Goal: Task Accomplishment & Management: Use online tool/utility

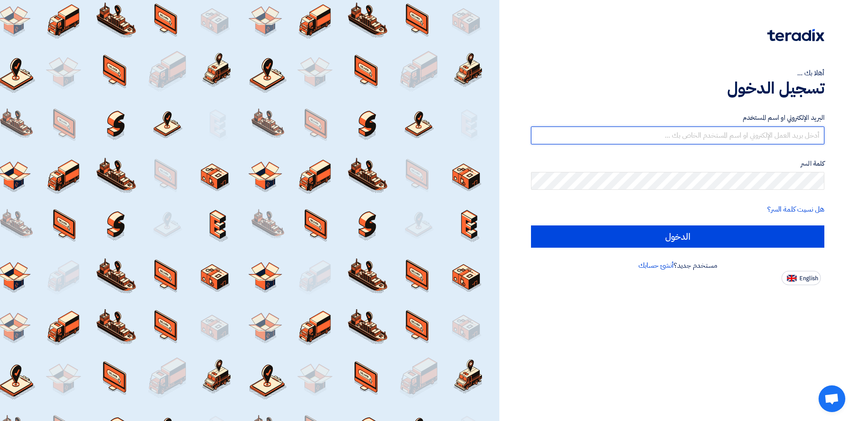
click at [797, 134] on input "text" at bounding box center [677, 136] width 293 height 18
type input "[PERSON_NAME][EMAIL_ADDRESS][DOMAIN_NAME]"
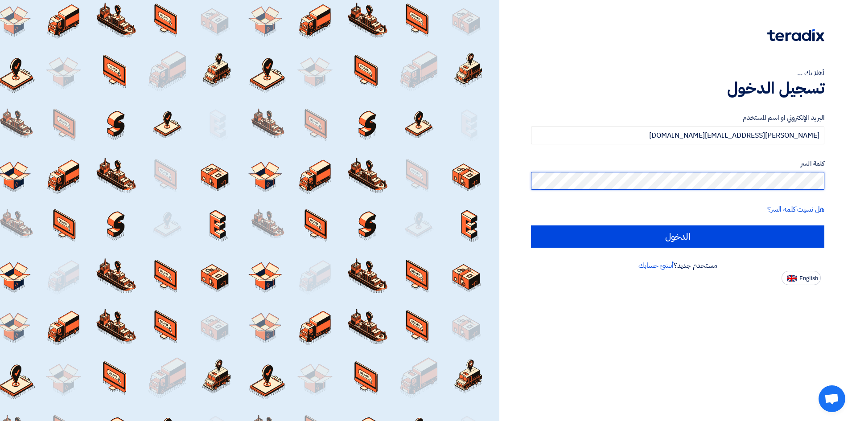
click at [531, 226] on input "الدخول" at bounding box center [677, 237] width 293 height 22
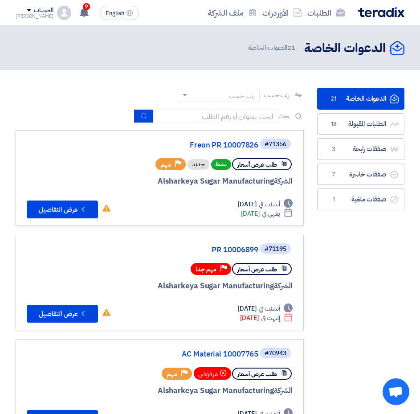
scroll to position [45, 0]
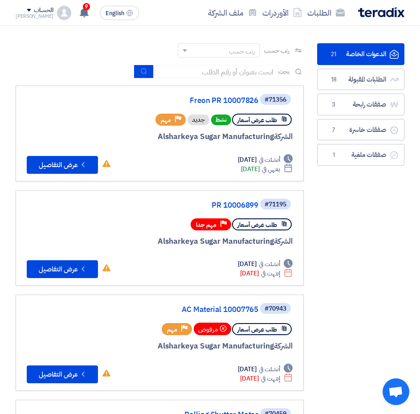
click at [233, 198] on div "#71195 PR 10006899" at bounding box center [160, 205] width 266 height 14
click at [234, 201] on link "PR 10006899" at bounding box center [169, 205] width 178 height 8
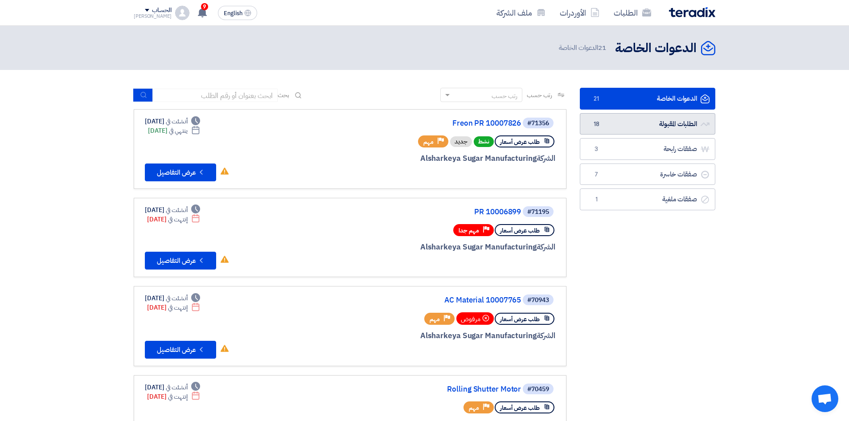
click at [667, 125] on link "الطلبات المقبولة الطلبات المقبولة 18" at bounding box center [648, 124] width 136 height 22
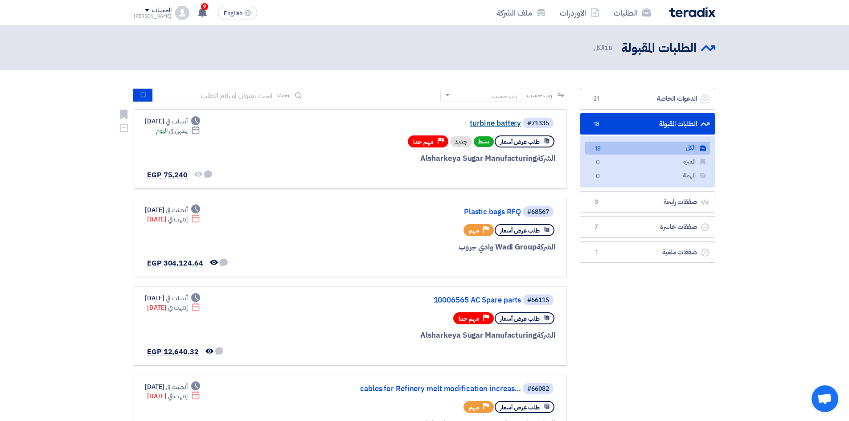
click at [487, 120] on link "turbine battery" at bounding box center [432, 123] width 178 height 8
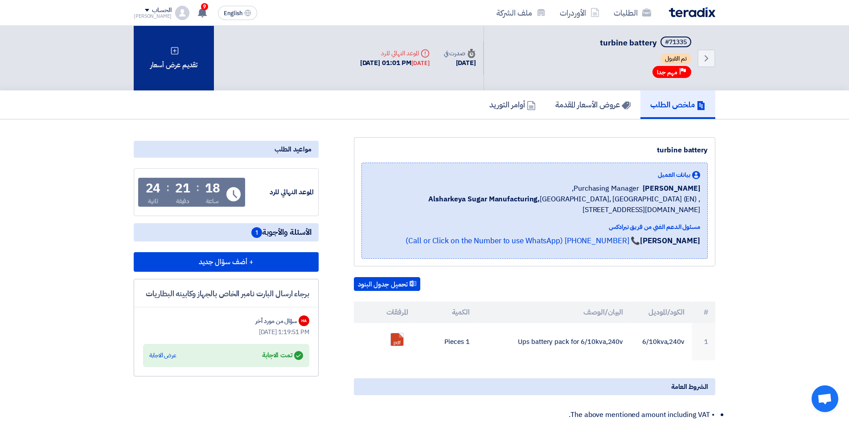
click at [181, 74] on div "تقديم عرض أسعار" at bounding box center [174, 58] width 80 height 65
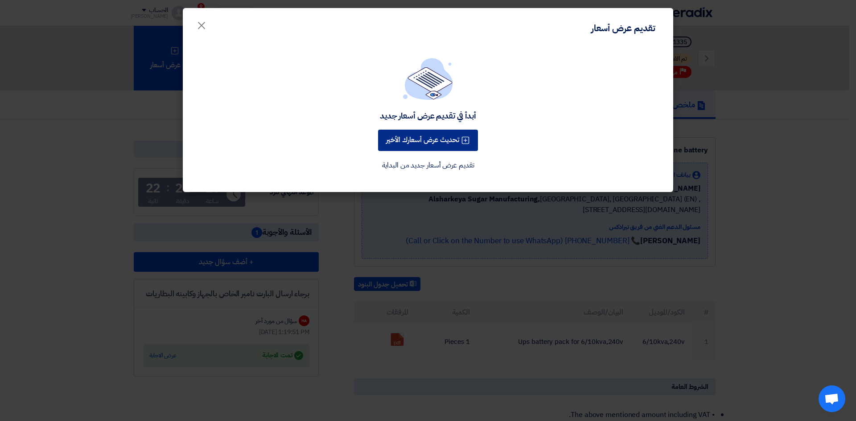
drag, startPoint x: 427, startPoint y: 136, endPoint x: 471, endPoint y: 149, distance: 46.3
click at [428, 136] on button "تحديث عرض أسعارك الأخير" at bounding box center [428, 140] width 100 height 21
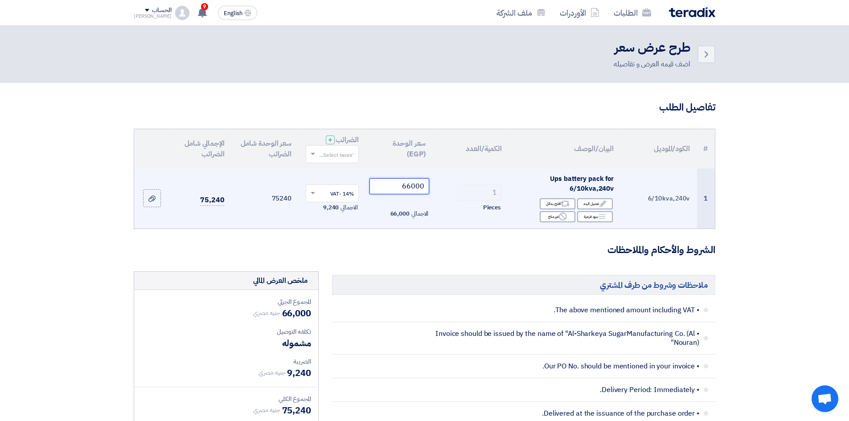
click at [415, 190] on input "66000" at bounding box center [400, 186] width 60 height 16
click at [415, 189] on input "66000" at bounding box center [400, 186] width 60 height 16
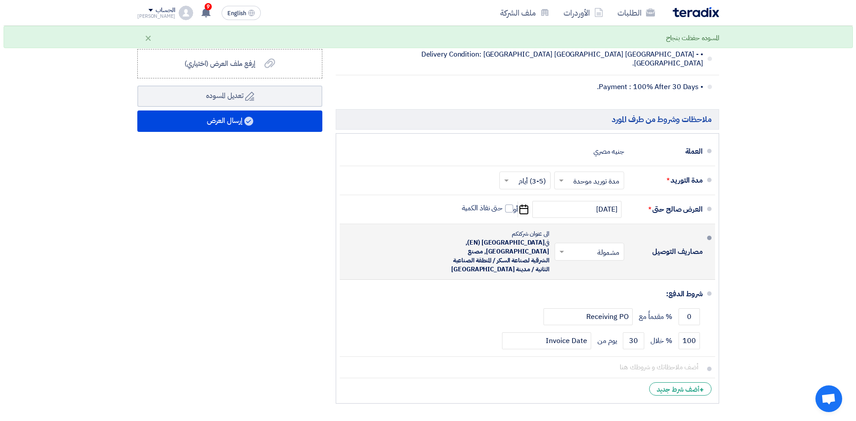
scroll to position [401, 0]
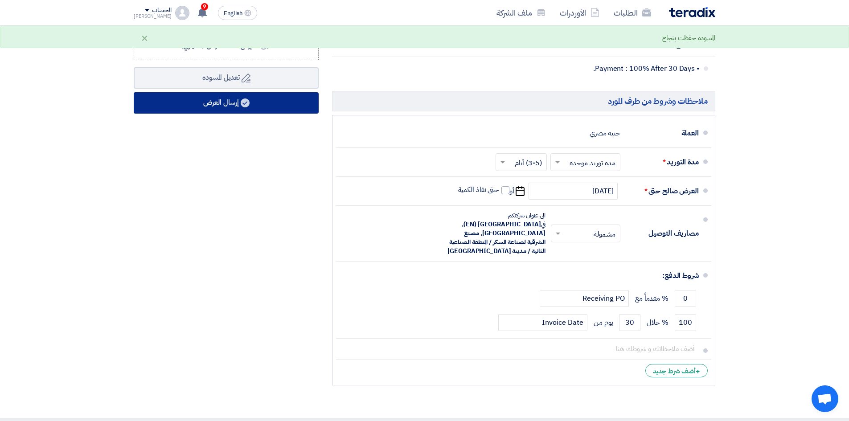
type input "63000"
click at [214, 101] on button "إرسال العرض" at bounding box center [226, 102] width 185 height 21
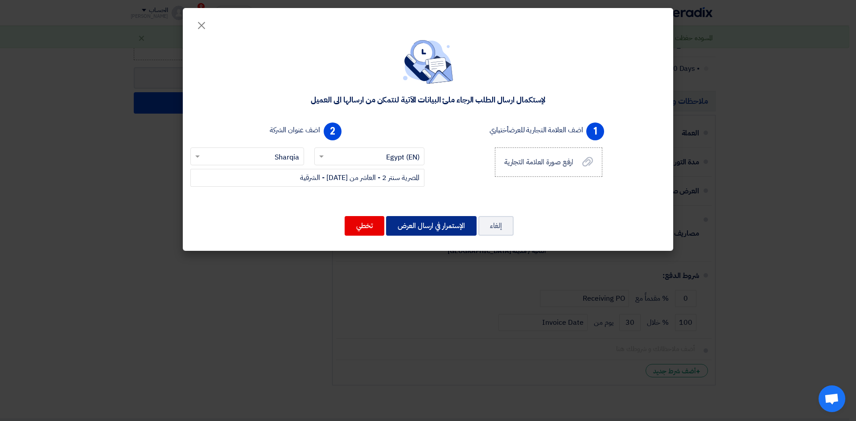
click at [440, 227] on button "الإستمرار في ارسال العرض" at bounding box center [431, 226] width 90 height 20
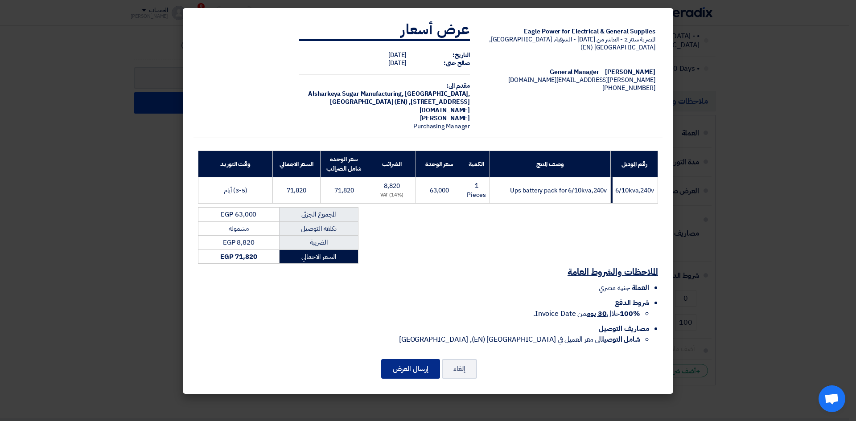
click at [405, 374] on button "إرسال العرض" at bounding box center [410, 369] width 59 height 20
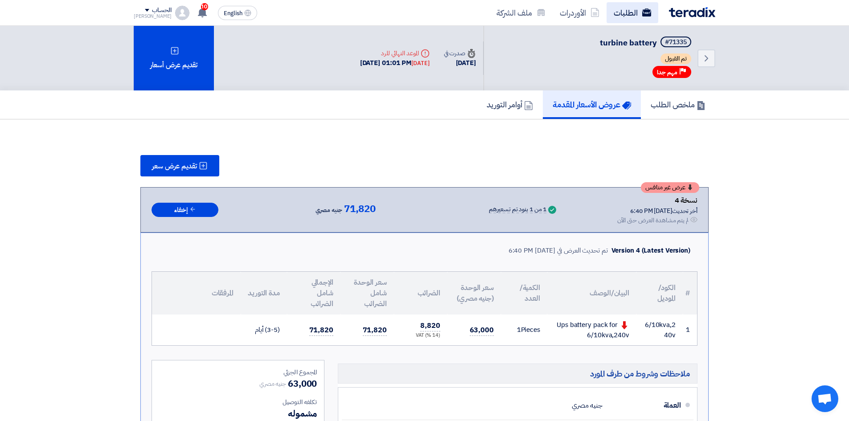
click at [625, 9] on link "الطلبات" at bounding box center [633, 12] width 52 height 21
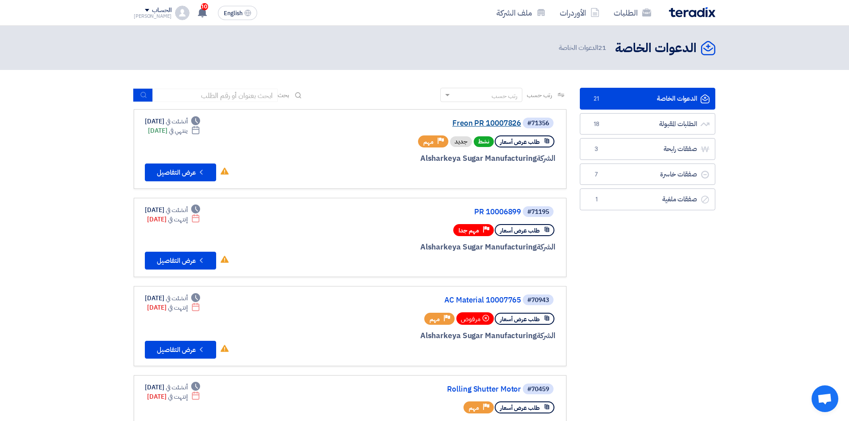
click at [486, 123] on link "Freon PR 10007826" at bounding box center [432, 123] width 178 height 8
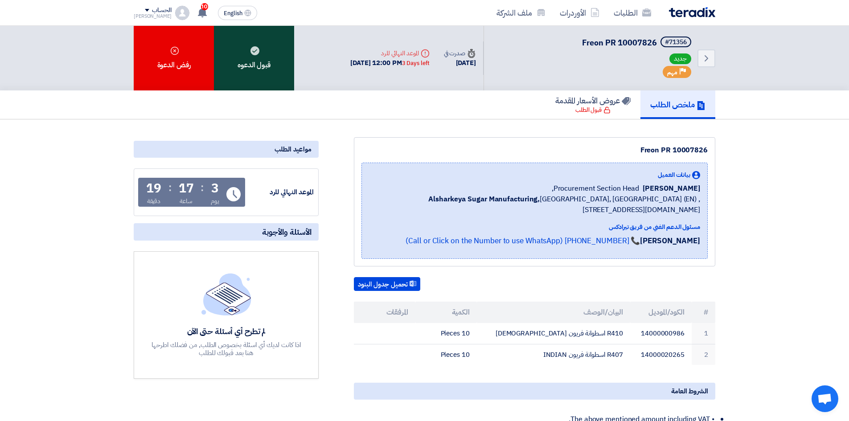
click at [275, 66] on div "قبول الدعوه" at bounding box center [254, 58] width 80 height 65
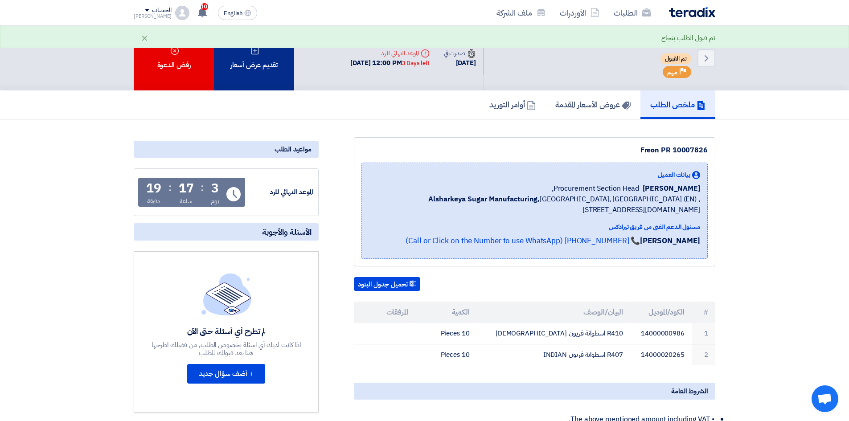
click at [258, 72] on div "تقديم عرض أسعار" at bounding box center [254, 58] width 80 height 65
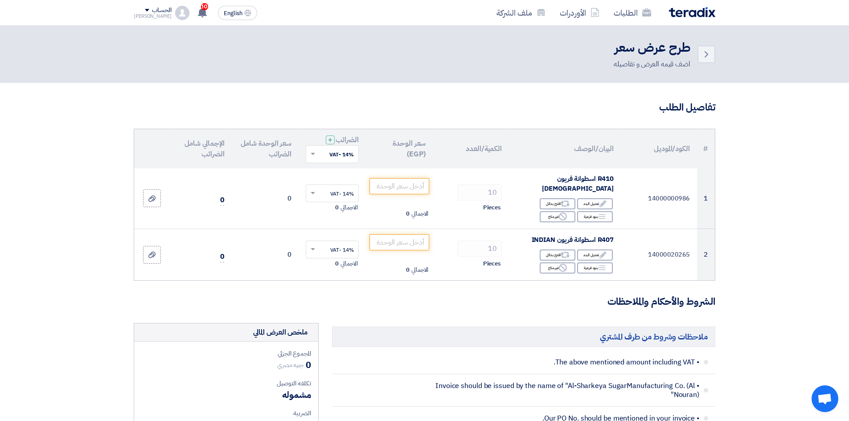
click at [520, 107] on h3 "تفاصيل الطلب" at bounding box center [425, 108] width 582 height 14
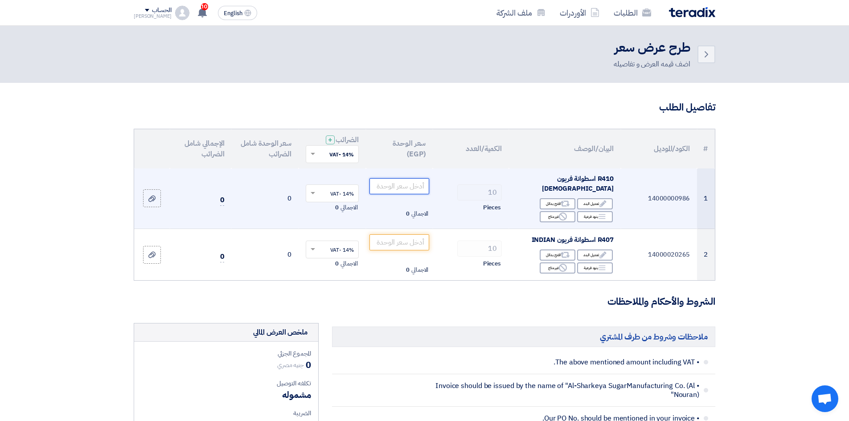
click at [407, 184] on input "number" at bounding box center [400, 186] width 60 height 16
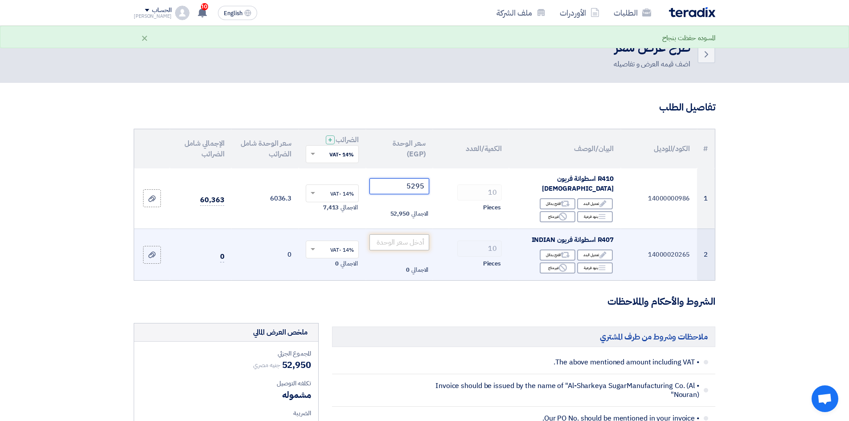
type input "5295"
click at [411, 240] on input "number" at bounding box center [400, 242] width 60 height 16
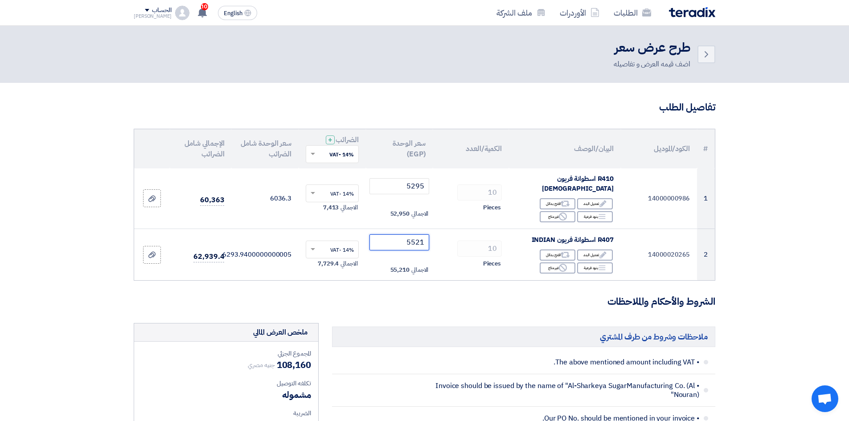
type input "5521"
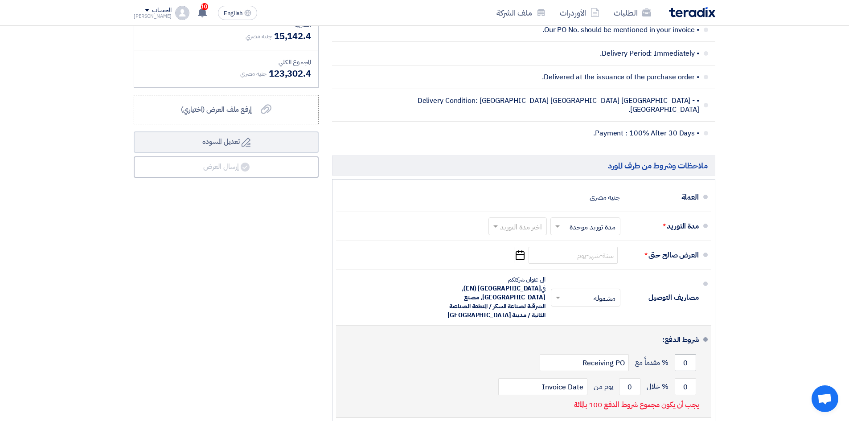
scroll to position [401, 0]
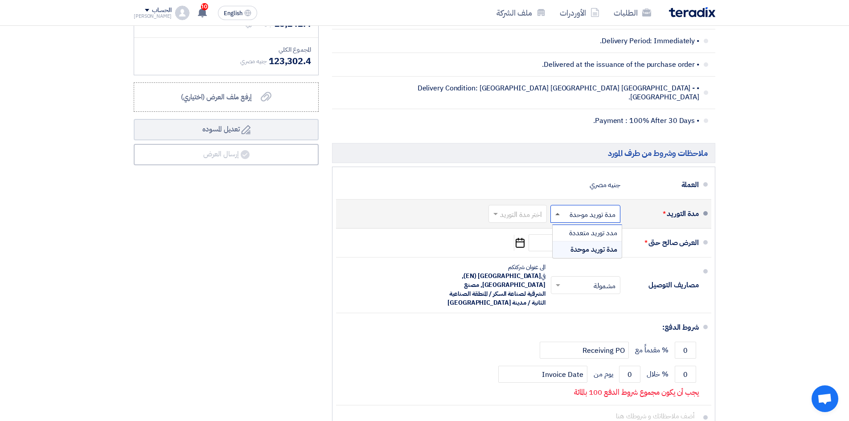
click at [556, 213] on span at bounding box center [557, 214] width 4 height 2
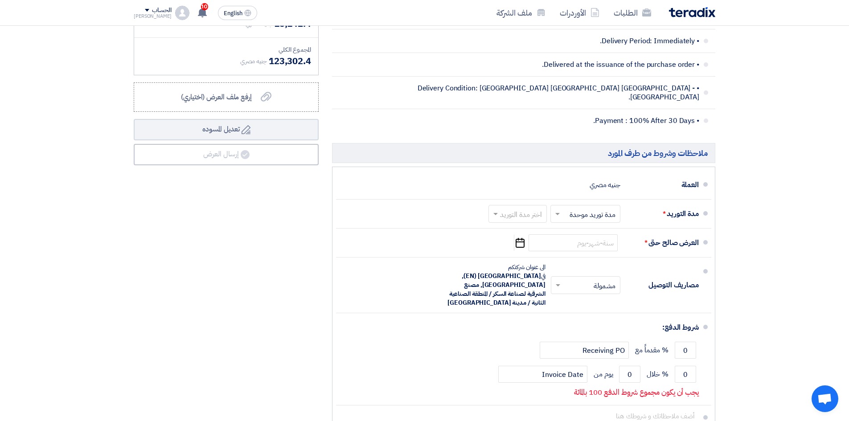
click at [729, 201] on section "تفاصيل الطلب # الكود/الموديل البيان/الوصف الكمية/العدد سعر الوحدة (EGP) الضرائب…" at bounding box center [424, 84] width 849 height 804
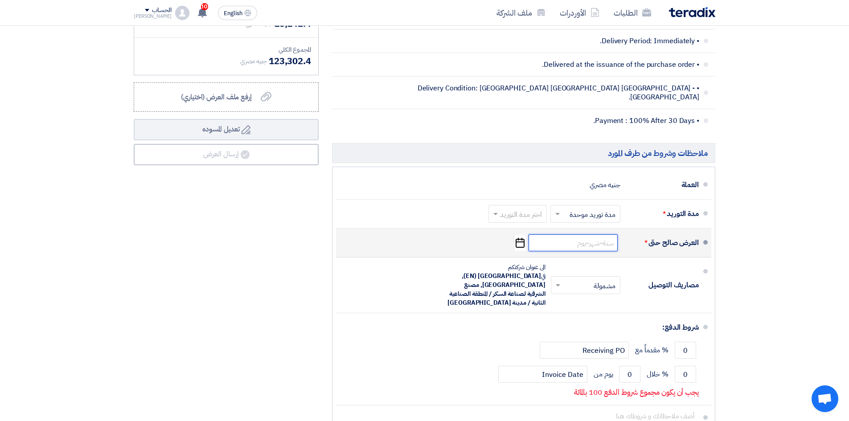
click at [606, 234] on input at bounding box center [573, 242] width 89 height 17
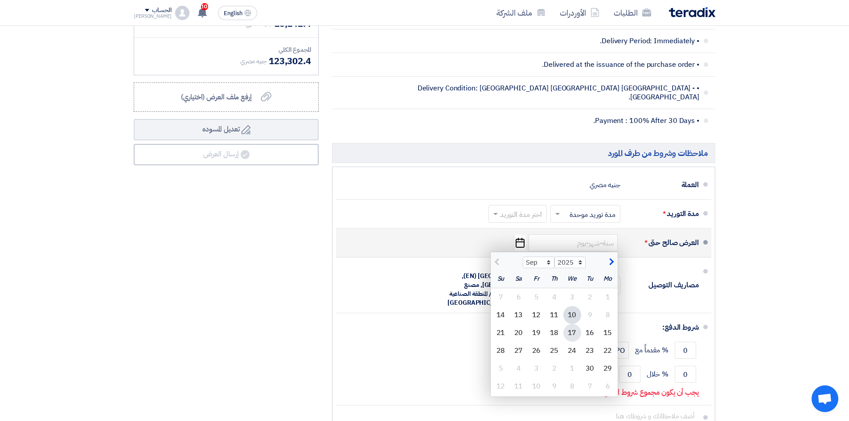
click at [574, 324] on div "17" at bounding box center [572, 333] width 18 height 18
type input "[DATE]"
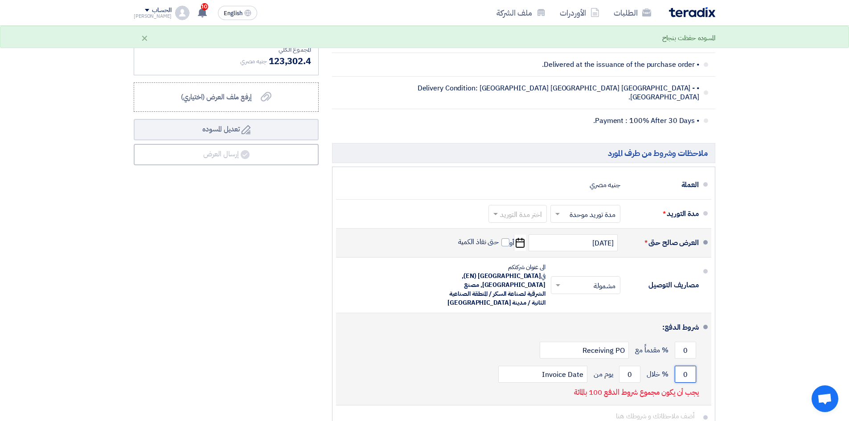
drag, startPoint x: 692, startPoint y: 349, endPoint x: 674, endPoint y: 353, distance: 18.3
click at [683, 366] on input "0" at bounding box center [685, 374] width 21 height 17
type input "100"
click at [621, 366] on input "0" at bounding box center [629, 374] width 21 height 17
drag, startPoint x: 622, startPoint y: 344, endPoint x: 617, endPoint y: 345, distance: 5.0
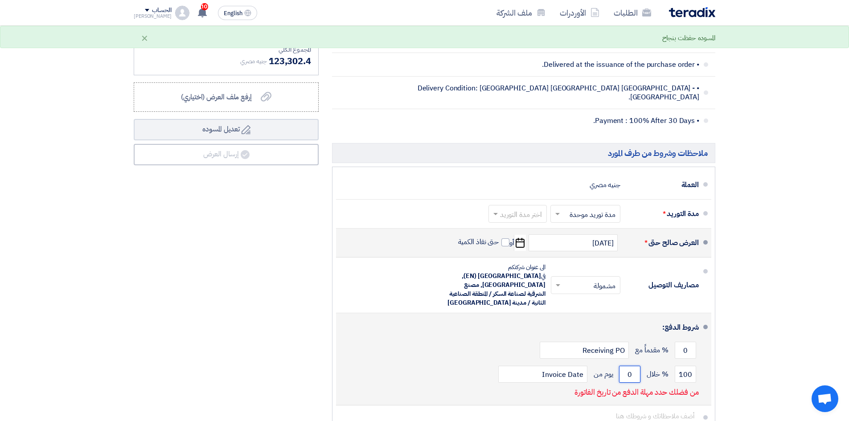
click at [621, 366] on input "0" at bounding box center [629, 374] width 21 height 17
type input "030"
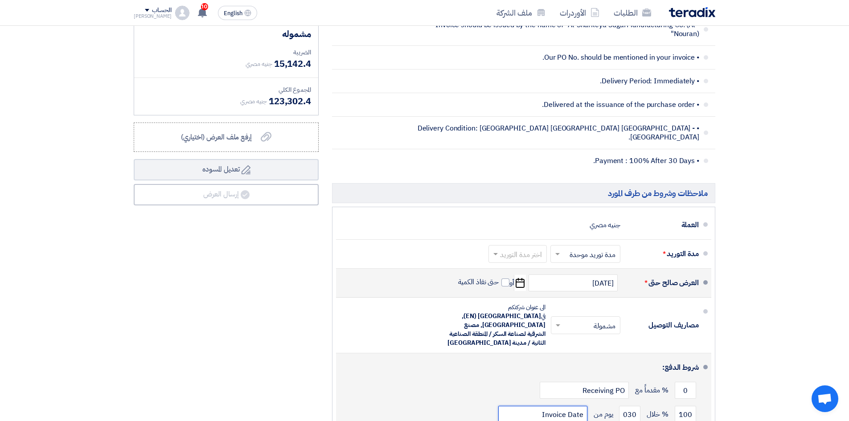
scroll to position [490, 0]
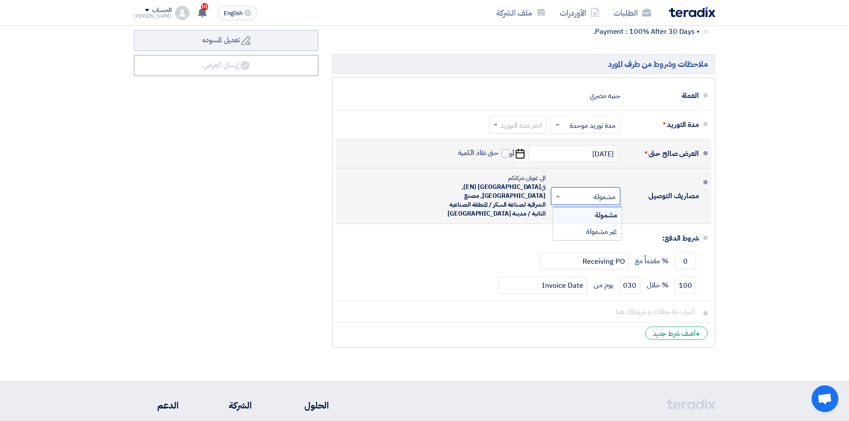
drag, startPoint x: 567, startPoint y: 176, endPoint x: 591, endPoint y: 186, distance: 25.8
click at [568, 191] on input "text" at bounding box center [583, 197] width 65 height 13
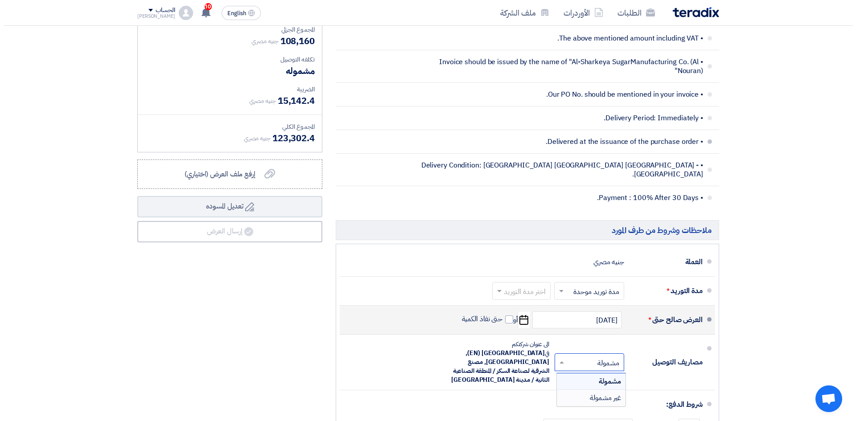
scroll to position [267, 0]
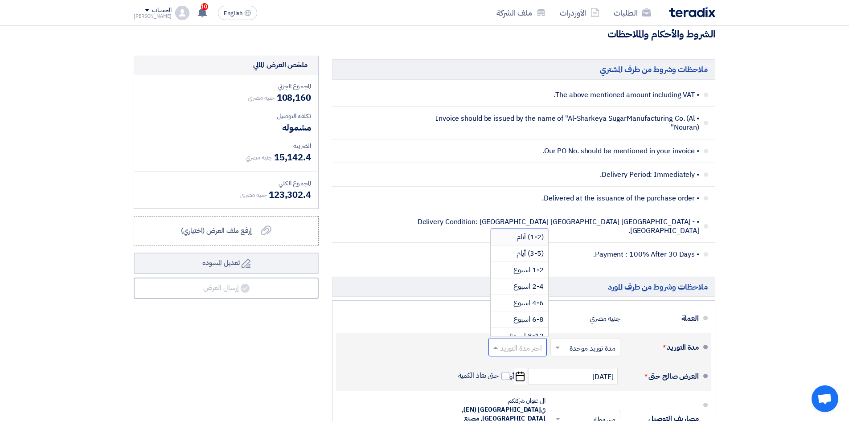
click at [514, 342] on input "text" at bounding box center [516, 348] width 54 height 13
click at [531, 248] on span "(3-5) أيام" at bounding box center [530, 253] width 27 height 11
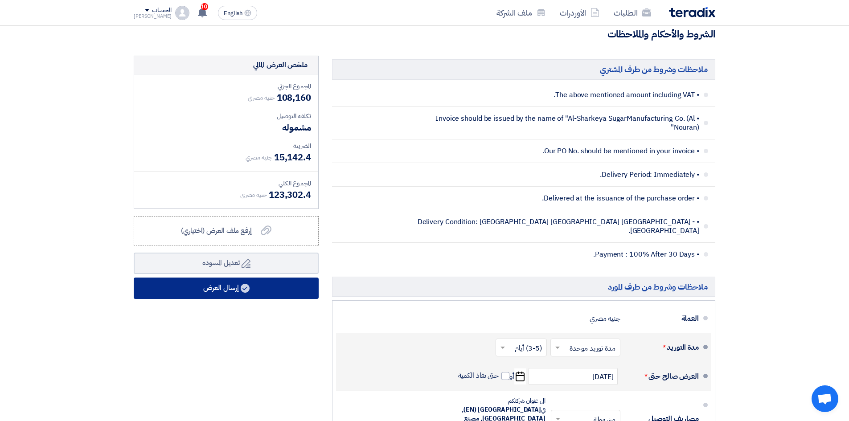
click at [210, 278] on button "إرسال العرض" at bounding box center [226, 288] width 185 height 21
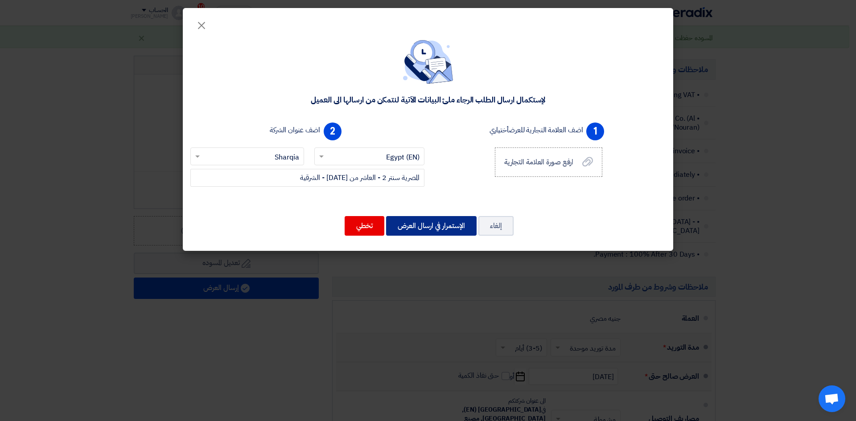
click at [432, 223] on button "الإستمرار في ارسال العرض" at bounding box center [431, 226] width 90 height 20
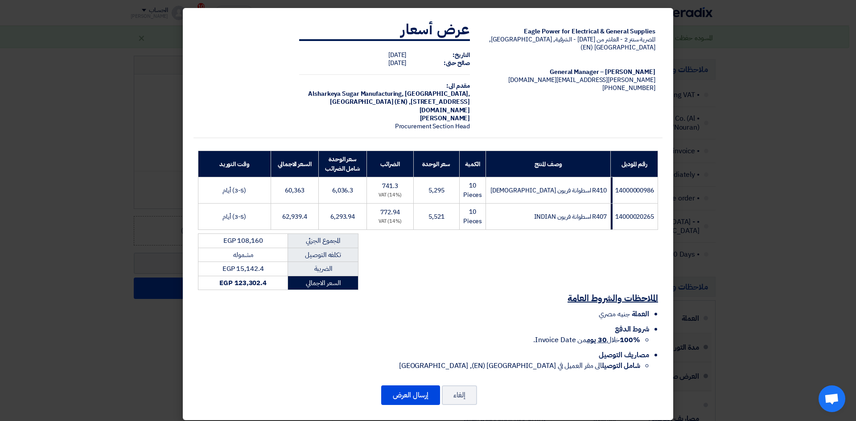
click at [440, 229] on div "Eagle Power for Electrical & General Supplies المصرية سنتر 2 - العاشر من [DATE]…" at bounding box center [427, 195] width 469 height 366
click at [419, 397] on button "إرسال العرض" at bounding box center [410, 396] width 59 height 20
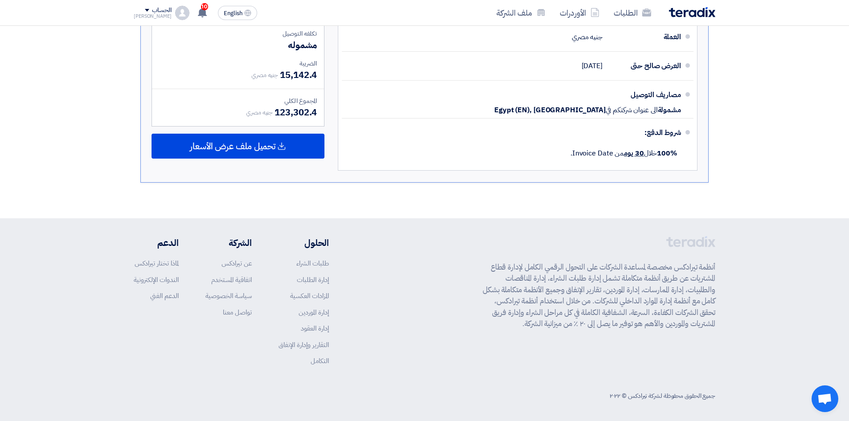
scroll to position [402, 0]
